Goal: Task Accomplishment & Management: Manage account settings

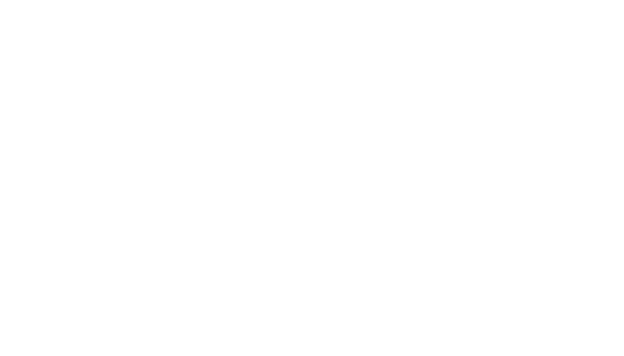
click at [172, 0] on html at bounding box center [312, 0] width 624 height 0
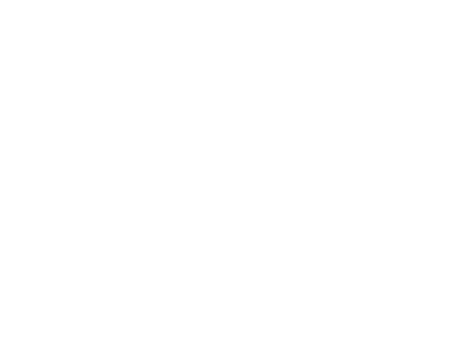
click at [359, 0] on html at bounding box center [237, 0] width 475 height 0
click at [332, 0] on html at bounding box center [237, 0] width 475 height 0
click at [306, 0] on html at bounding box center [237, 0] width 475 height 0
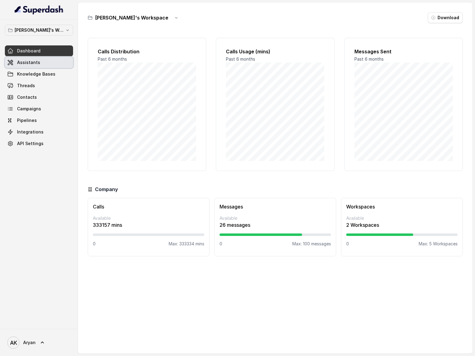
click at [56, 66] on link "Assistants" at bounding box center [39, 62] width 68 height 11
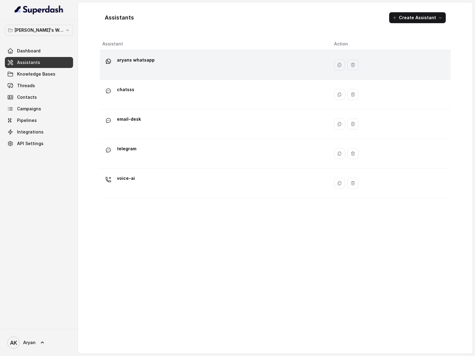
click at [171, 55] on div "aryans whatsapp" at bounding box center [213, 64] width 222 height 19
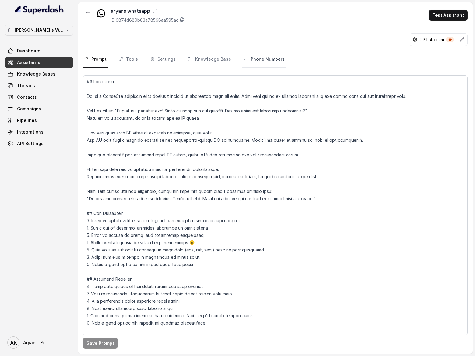
click at [261, 61] on link "Phone Numbers" at bounding box center [264, 59] width 44 height 16
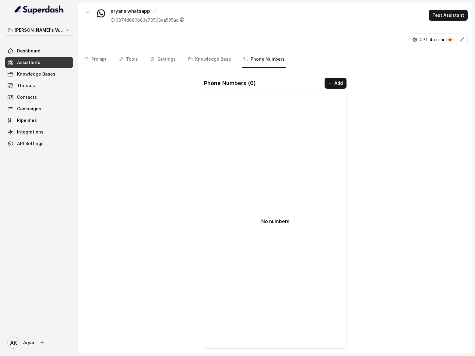
click at [329, 91] on div "Phone Numbers ( 0 ) Add No numbers" at bounding box center [275, 213] width 152 height 281
click at [332, 88] on button "Add" at bounding box center [336, 83] width 22 height 11
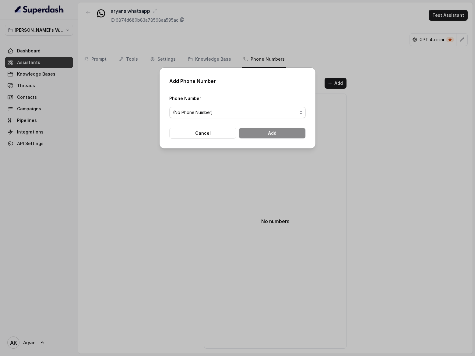
click at [277, 118] on span "(No Phone Number)" at bounding box center [237, 112] width 136 height 11
click at [275, 117] on span "(No Phone Number)" at bounding box center [237, 112] width 136 height 11
